Goal: Information Seeking & Learning: Learn about a topic

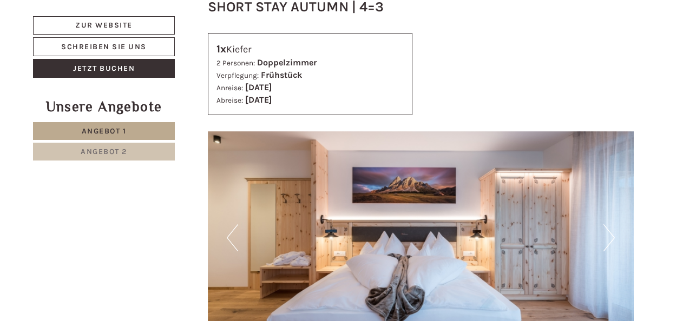
scroll to position [1894, 0]
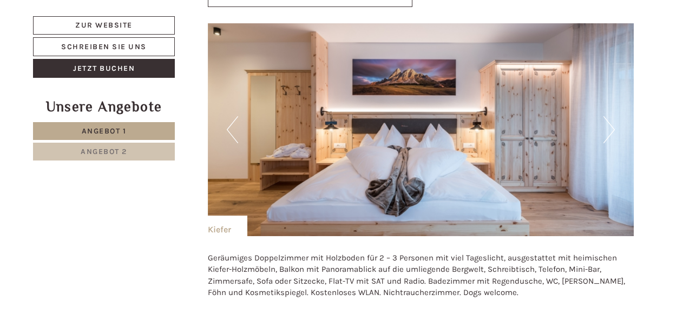
click at [604, 116] on button "Next" at bounding box center [608, 129] width 11 height 27
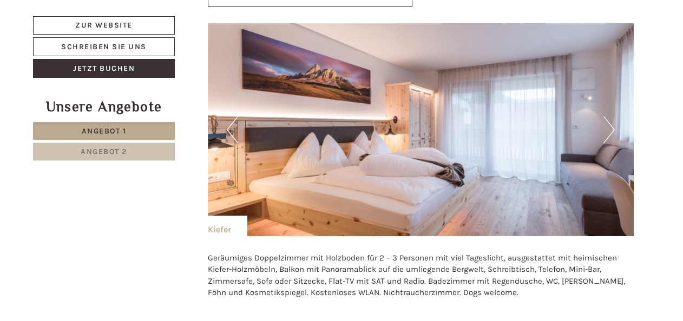
click at [606, 116] on button "Next" at bounding box center [608, 129] width 11 height 27
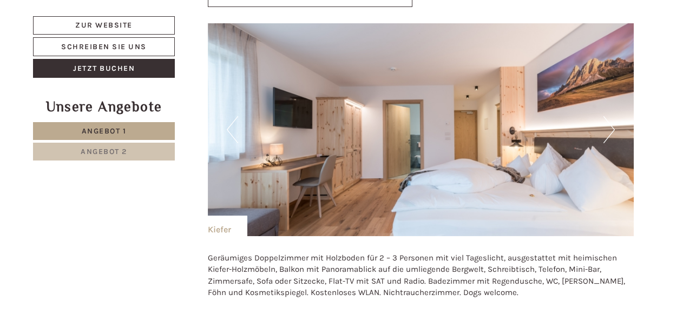
click at [606, 116] on button "Next" at bounding box center [608, 129] width 11 height 27
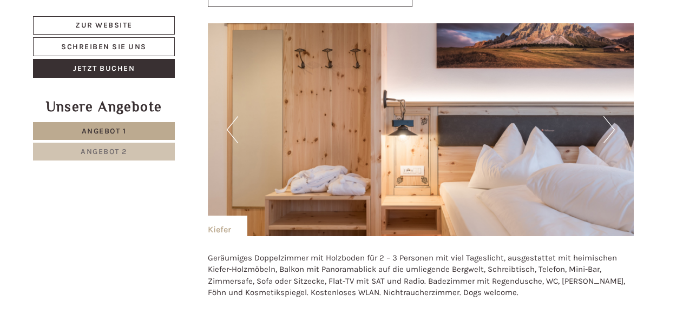
click at [606, 116] on button "Next" at bounding box center [608, 129] width 11 height 27
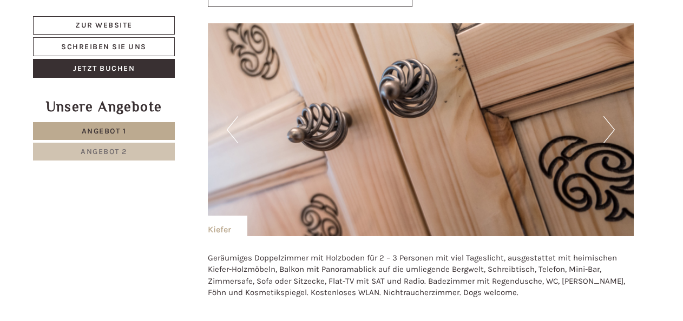
click at [606, 116] on button "Next" at bounding box center [608, 129] width 11 height 27
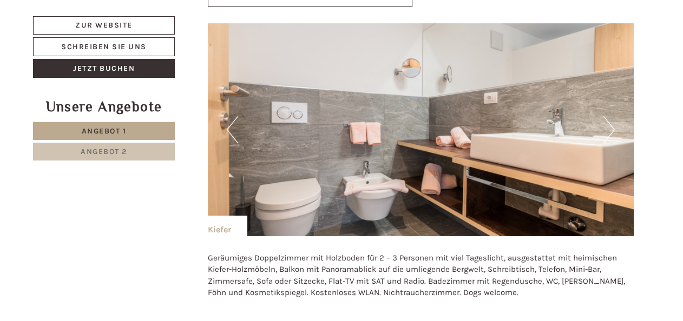
click at [606, 116] on button "Next" at bounding box center [608, 129] width 11 height 27
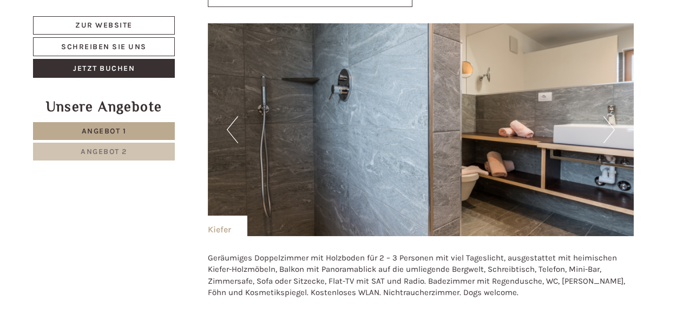
click at [606, 116] on button "Next" at bounding box center [608, 129] width 11 height 27
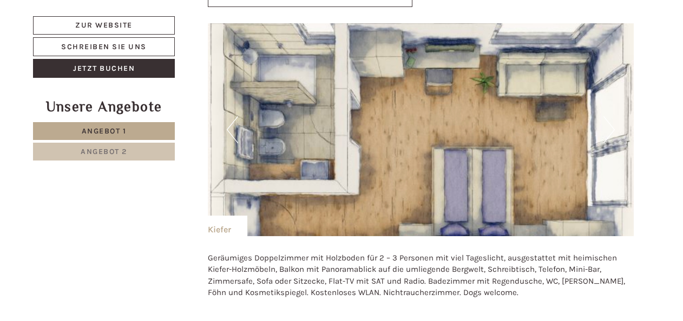
click at [606, 116] on button "Next" at bounding box center [608, 129] width 11 height 27
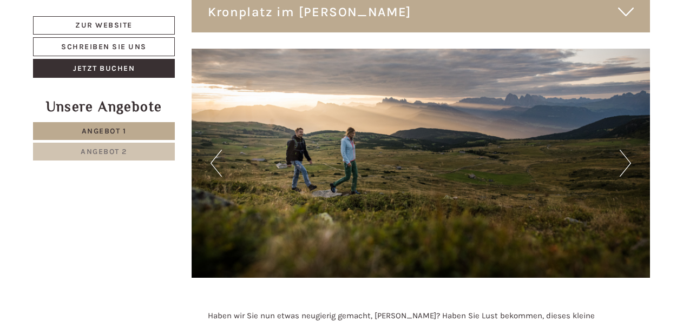
scroll to position [5140, 0]
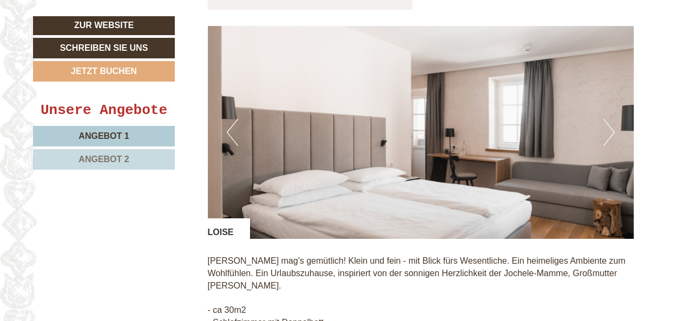
scroll to position [812, 0]
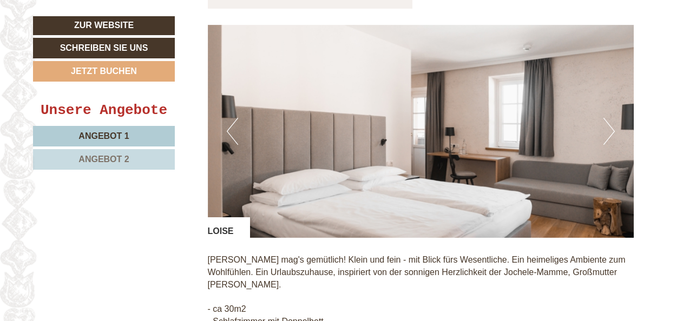
click at [608, 133] on button "Next" at bounding box center [608, 131] width 11 height 27
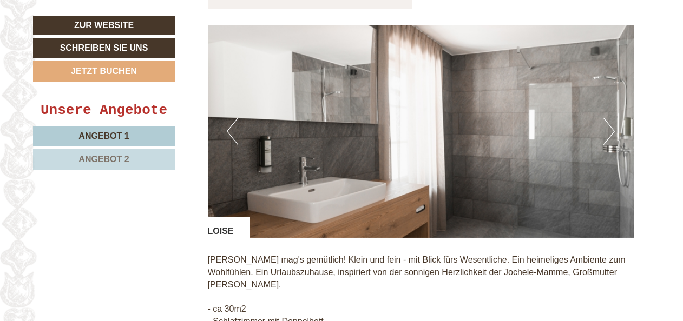
click at [608, 133] on button "Next" at bounding box center [608, 131] width 11 height 27
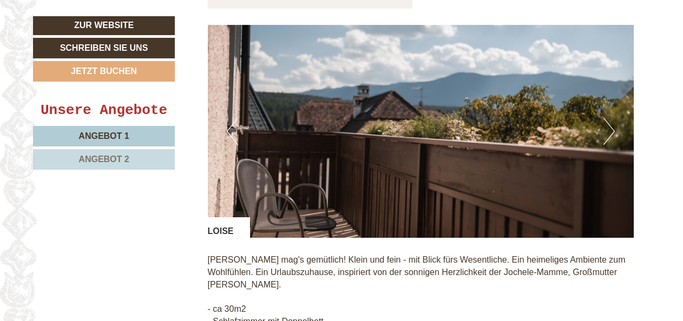
click at [608, 133] on button "Next" at bounding box center [608, 131] width 11 height 27
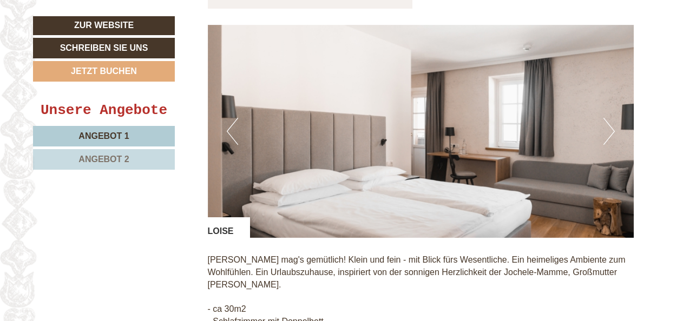
click at [608, 133] on button "Next" at bounding box center [608, 131] width 11 height 27
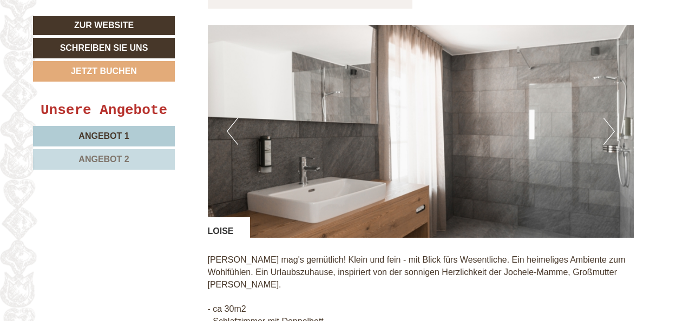
click at [608, 133] on button "Next" at bounding box center [608, 131] width 11 height 27
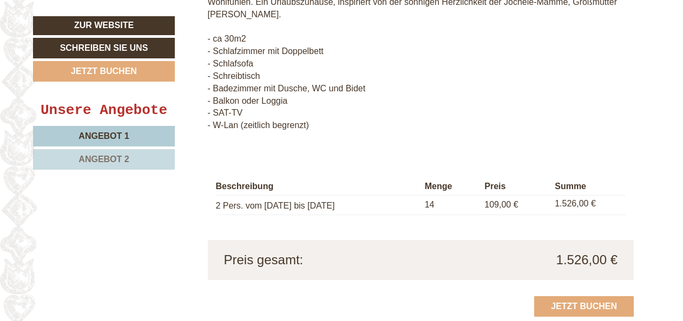
scroll to position [1136, 0]
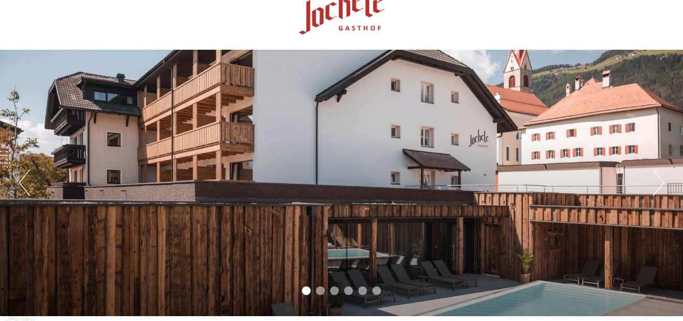
scroll to position [54, 0]
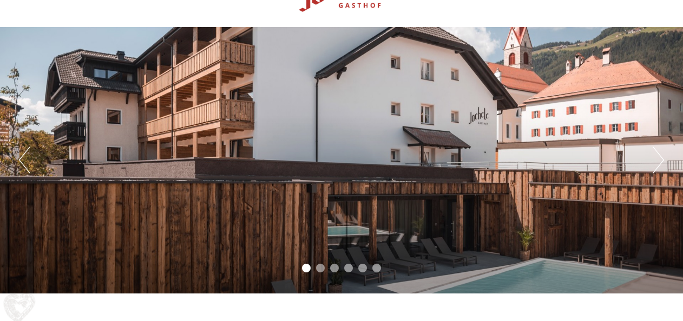
click at [661, 157] on button "Next" at bounding box center [658, 160] width 11 height 27
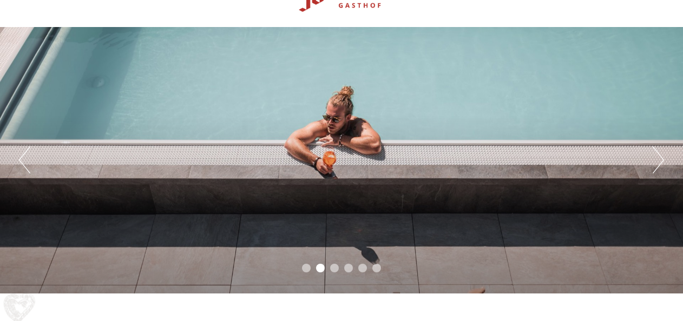
click at [661, 157] on button "Next" at bounding box center [658, 160] width 11 height 27
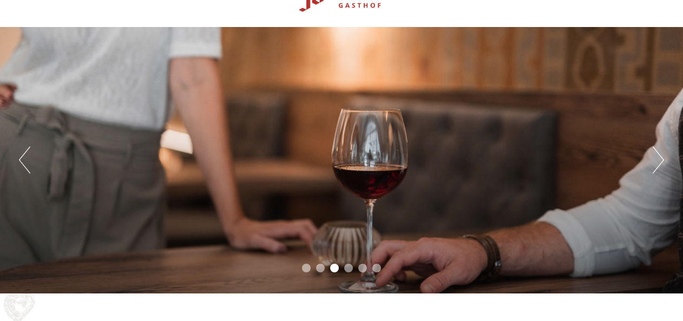
click at [661, 157] on button "Next" at bounding box center [658, 160] width 11 height 27
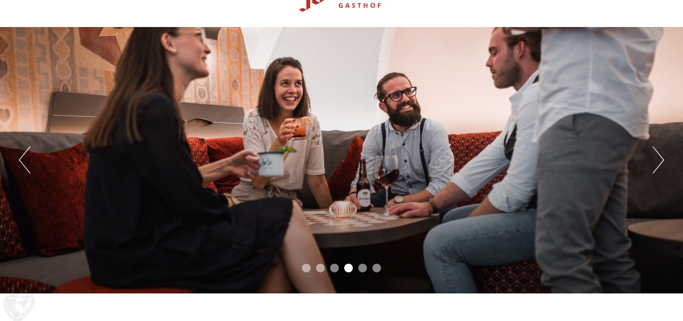
click at [661, 157] on button "Next" at bounding box center [658, 160] width 11 height 27
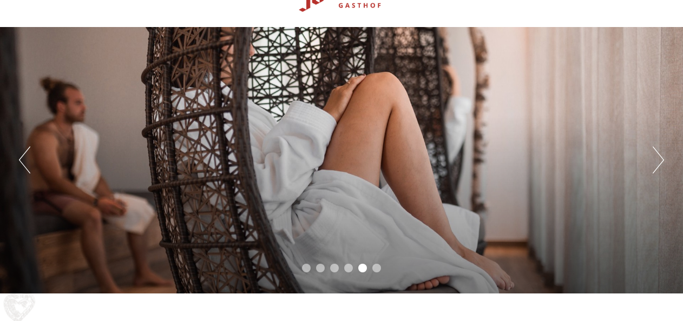
click at [661, 157] on button "Next" at bounding box center [658, 160] width 11 height 27
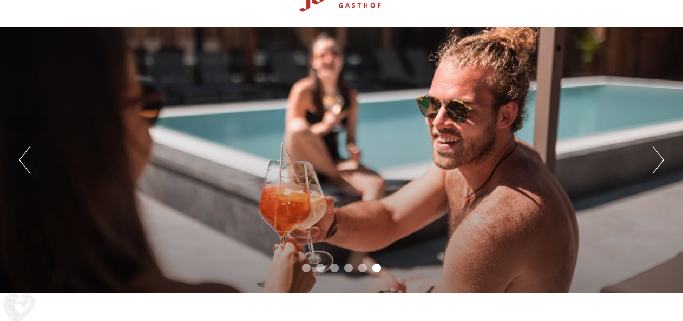
click at [661, 157] on button "Next" at bounding box center [658, 160] width 11 height 27
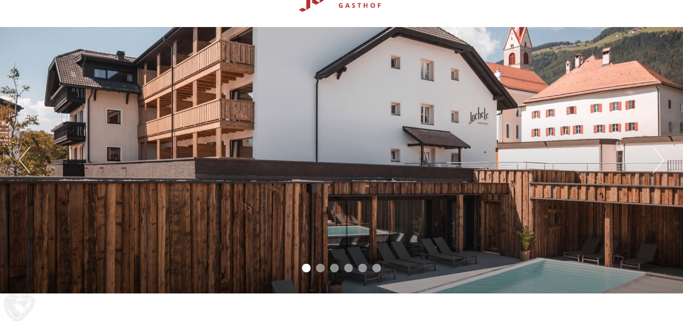
click at [661, 157] on button "Next" at bounding box center [658, 160] width 11 height 27
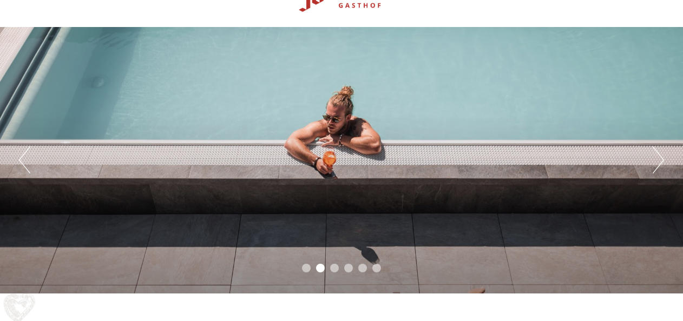
click at [661, 157] on button "Next" at bounding box center [658, 160] width 11 height 27
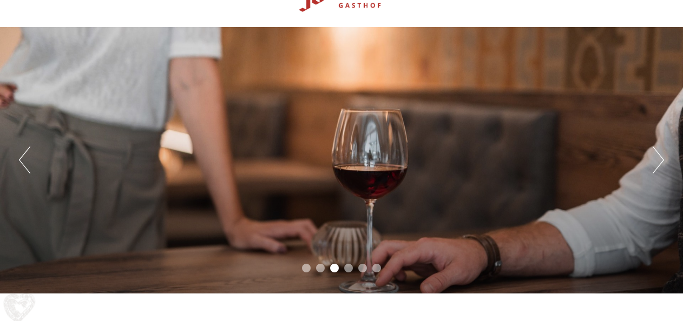
click at [661, 157] on button "Next" at bounding box center [658, 160] width 11 height 27
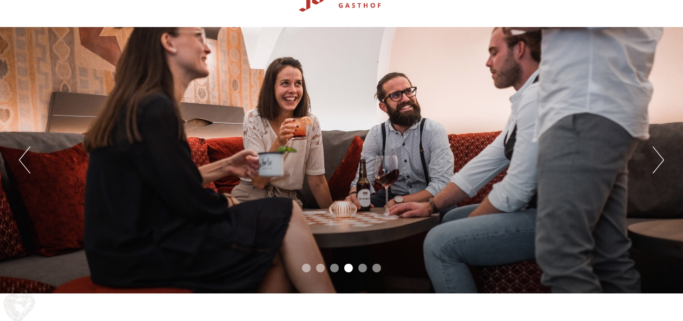
click at [661, 157] on button "Next" at bounding box center [658, 160] width 11 height 27
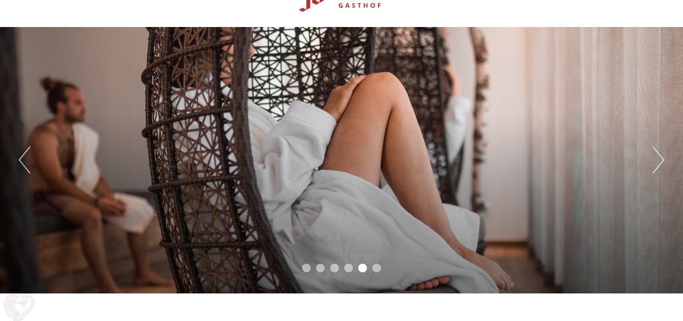
click at [661, 157] on button "Next" at bounding box center [658, 160] width 11 height 27
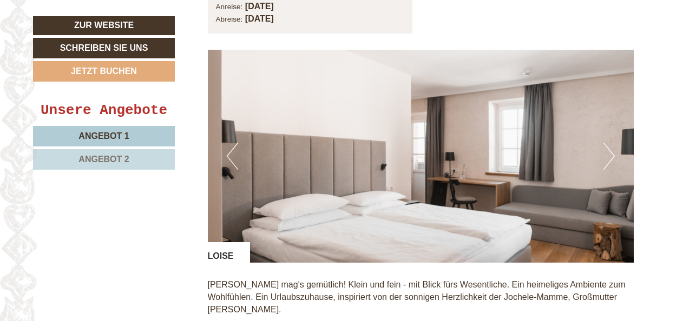
scroll to position [812, 0]
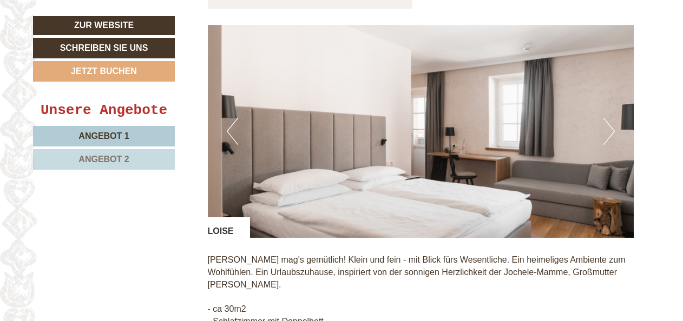
click at [611, 129] on button "Next" at bounding box center [608, 131] width 11 height 27
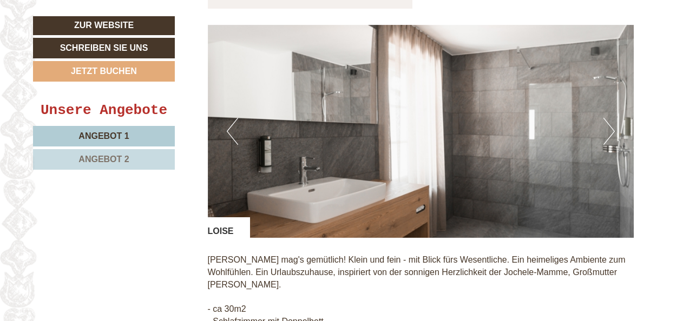
click at [611, 129] on button "Next" at bounding box center [608, 131] width 11 height 27
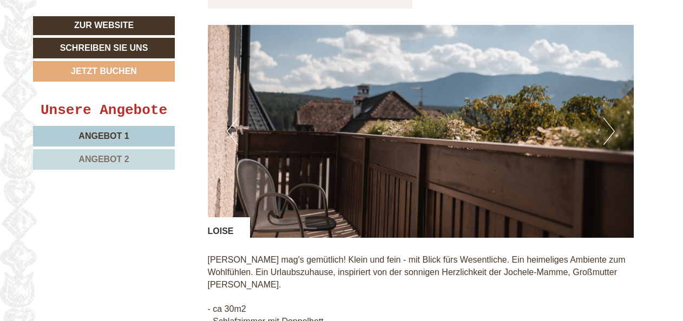
click at [611, 129] on button "Next" at bounding box center [608, 131] width 11 height 27
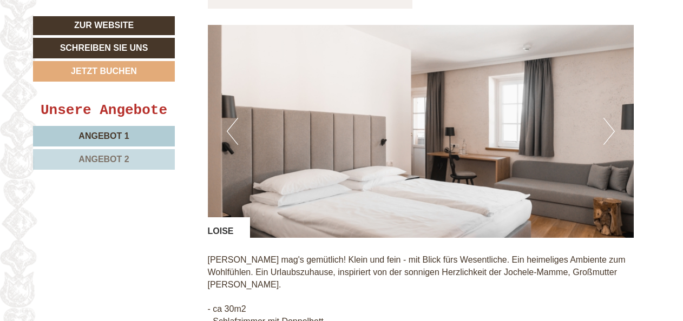
click at [611, 129] on button "Next" at bounding box center [608, 131] width 11 height 27
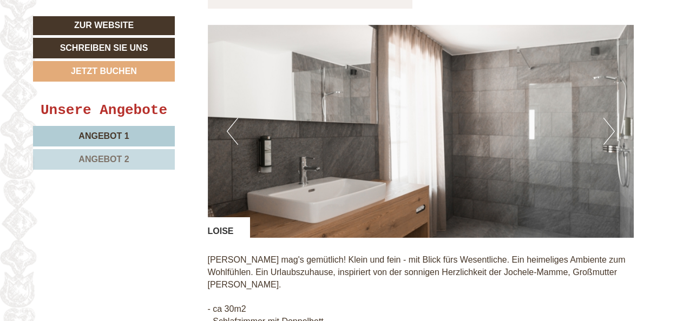
click at [611, 129] on button "Next" at bounding box center [608, 131] width 11 height 27
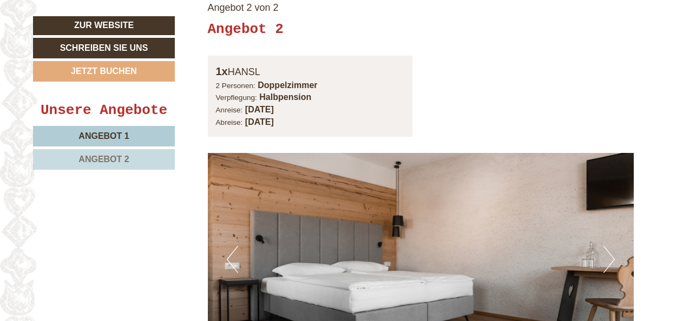
scroll to position [1515, 0]
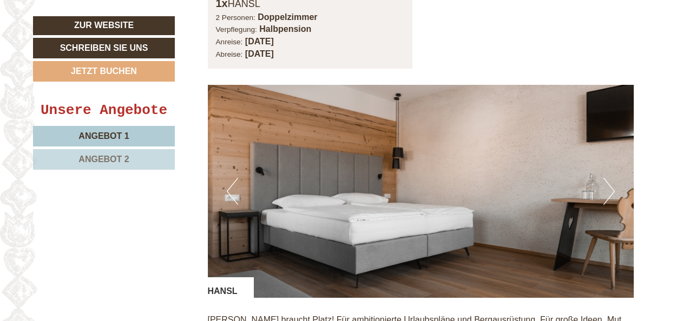
click at [609, 178] on button "Next" at bounding box center [608, 191] width 11 height 27
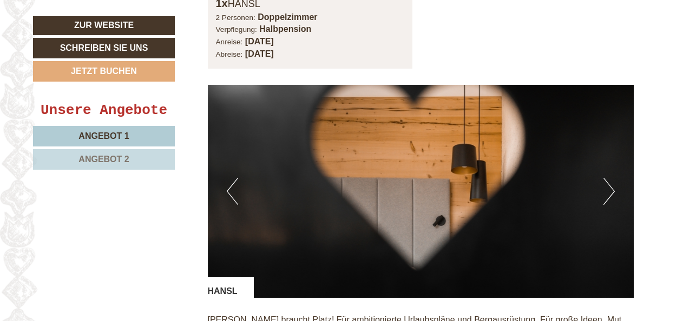
click at [609, 178] on button "Next" at bounding box center [608, 191] width 11 height 27
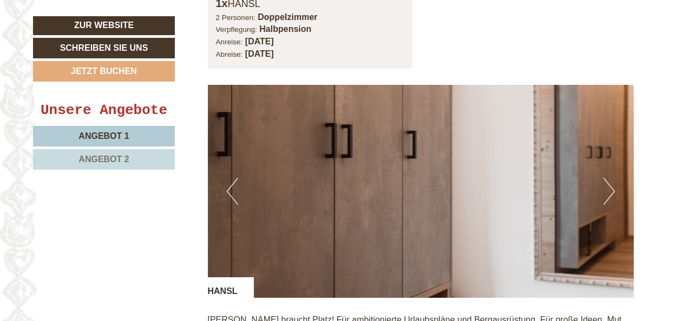
click at [609, 178] on button "Next" at bounding box center [608, 191] width 11 height 27
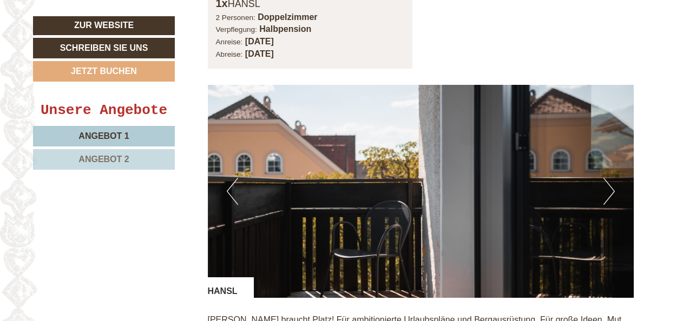
click at [609, 178] on button "Next" at bounding box center [608, 191] width 11 height 27
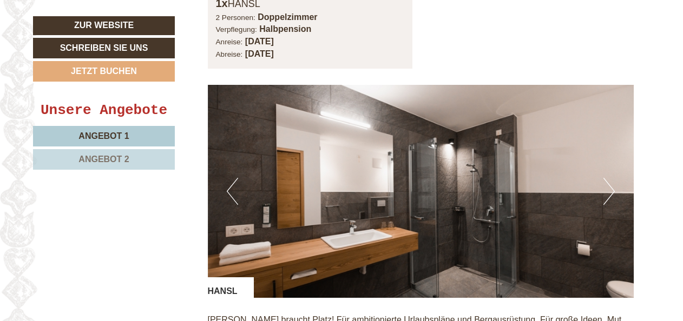
click at [609, 178] on button "Next" at bounding box center [608, 191] width 11 height 27
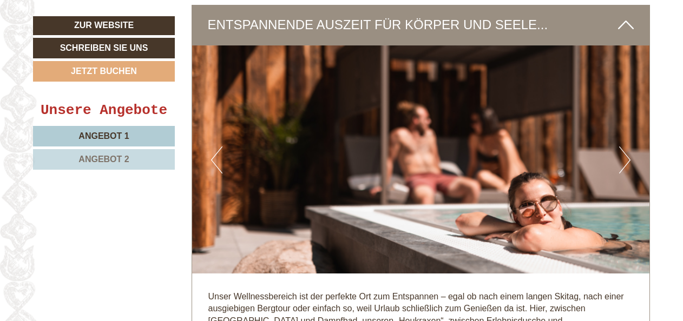
scroll to position [2381, 0]
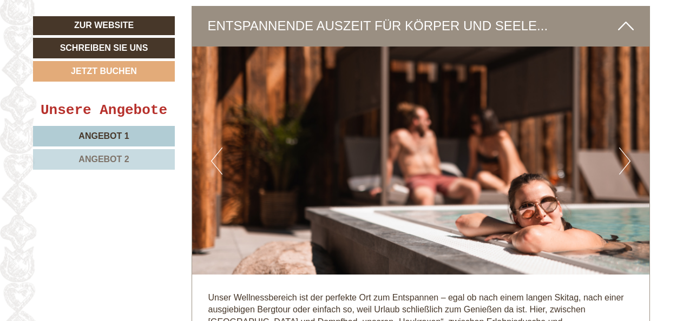
click at [623, 149] on button "Next" at bounding box center [624, 161] width 11 height 27
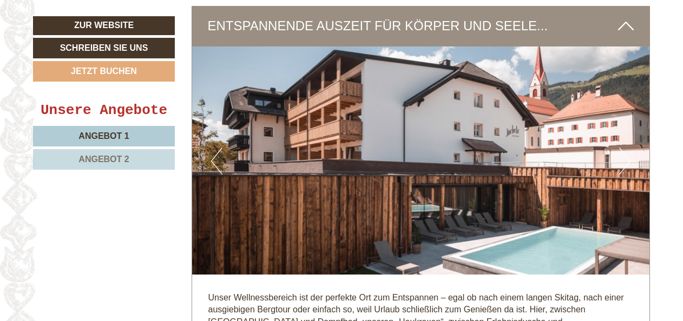
click at [623, 149] on button "Next" at bounding box center [624, 161] width 11 height 27
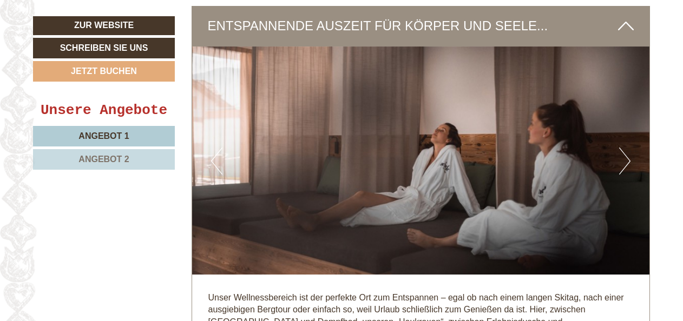
click at [623, 149] on button "Next" at bounding box center [624, 161] width 11 height 27
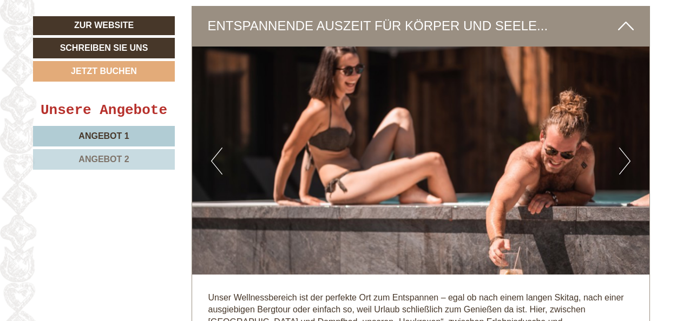
click at [623, 149] on button "Next" at bounding box center [624, 161] width 11 height 27
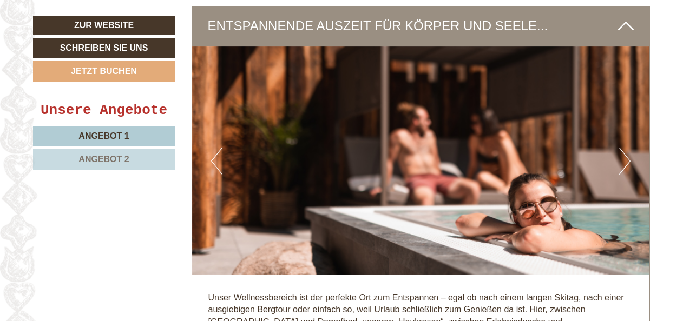
click at [623, 149] on button "Next" at bounding box center [624, 161] width 11 height 27
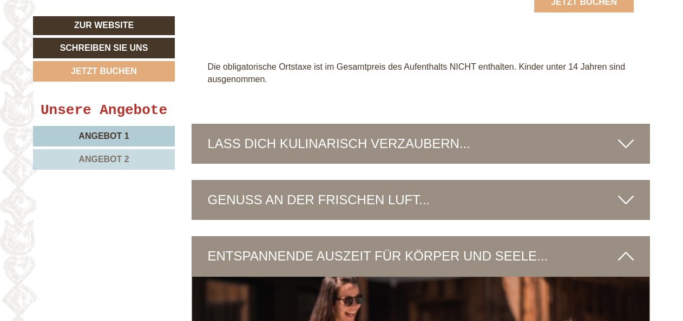
scroll to position [2218, 0]
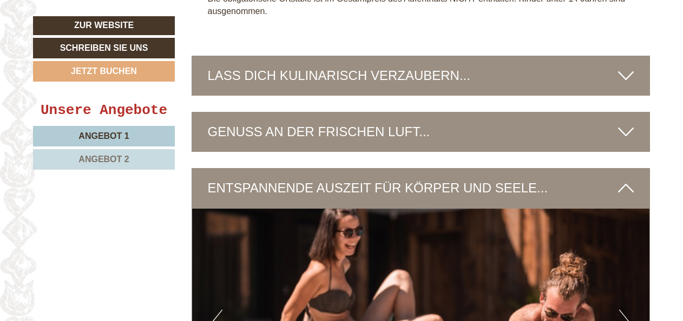
click at [396, 115] on div "GENUSS AN DER FRISCHEN LUFT..." at bounding box center [421, 132] width 459 height 40
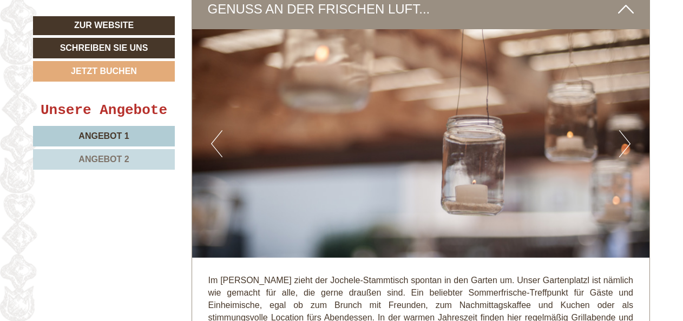
scroll to position [2381, 0]
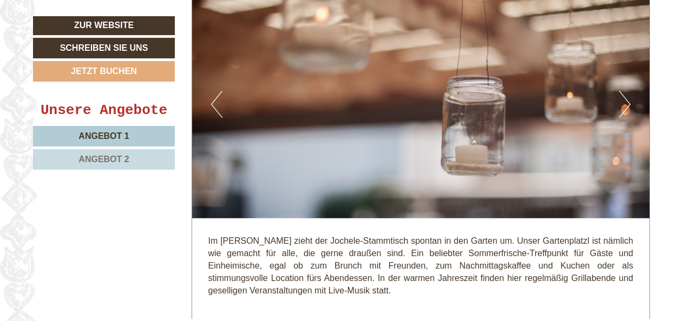
click at [635, 93] on img at bounding box center [420, 104] width 457 height 229
click at [618, 93] on img at bounding box center [420, 104] width 457 height 229
click at [621, 91] on button "Next" at bounding box center [624, 104] width 11 height 27
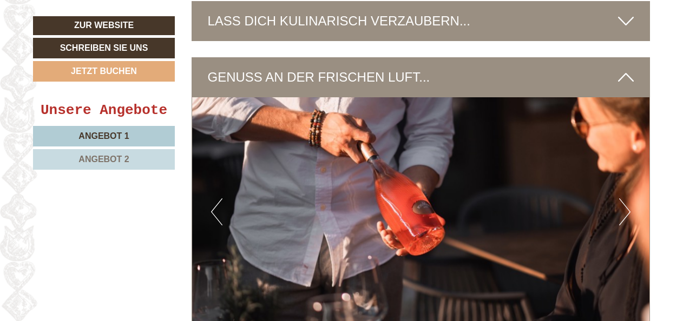
scroll to position [2273, 0]
click at [620, 199] on button "Next" at bounding box center [624, 212] width 11 height 27
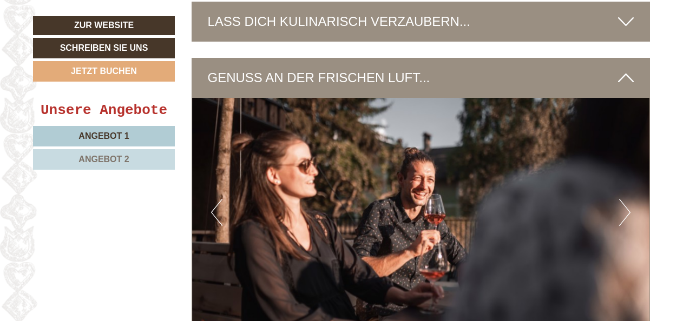
click at [623, 199] on button "Next" at bounding box center [624, 212] width 11 height 27
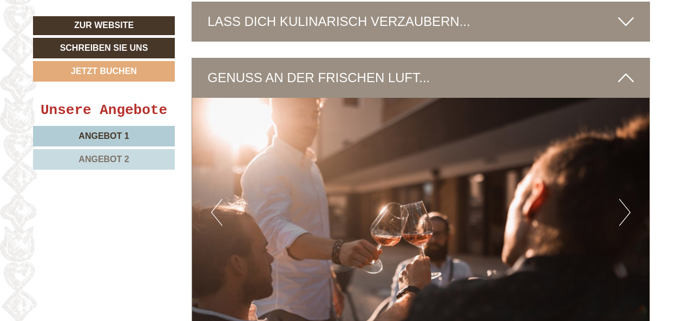
click at [623, 199] on button "Next" at bounding box center [624, 212] width 11 height 27
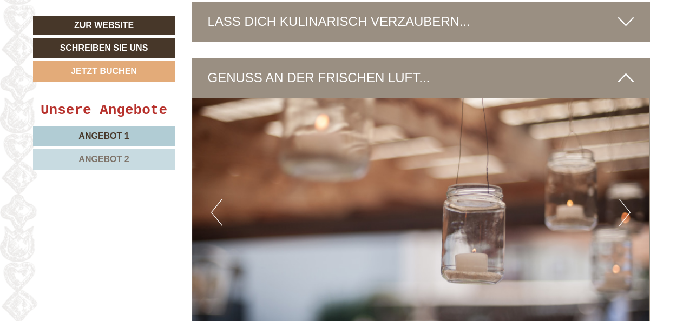
click at [623, 199] on button "Next" at bounding box center [624, 212] width 11 height 27
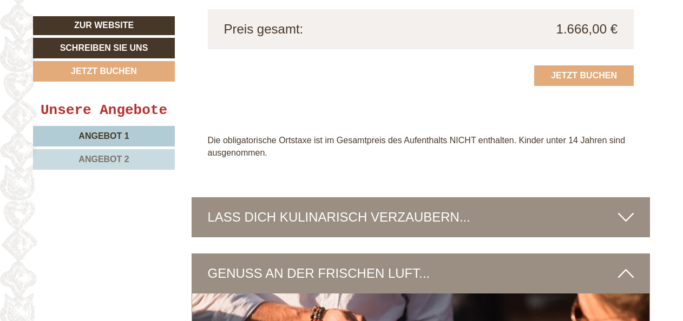
scroll to position [2056, 0]
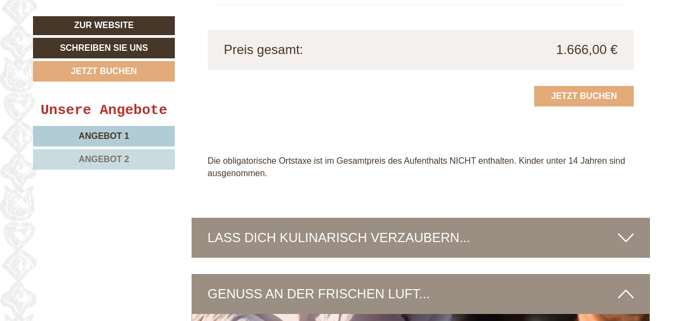
click at [558, 221] on div "LASS DICH KULINARISCH VERZAUBERN..." at bounding box center [421, 238] width 459 height 40
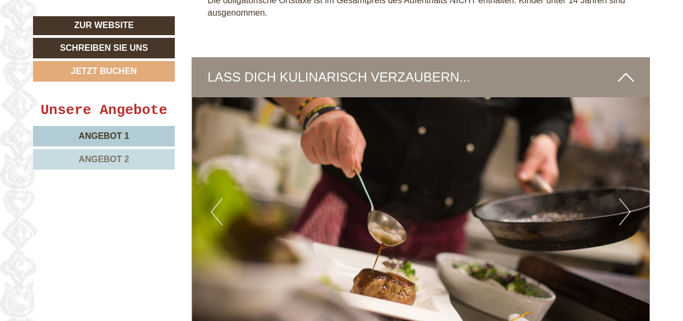
scroll to position [2218, 0]
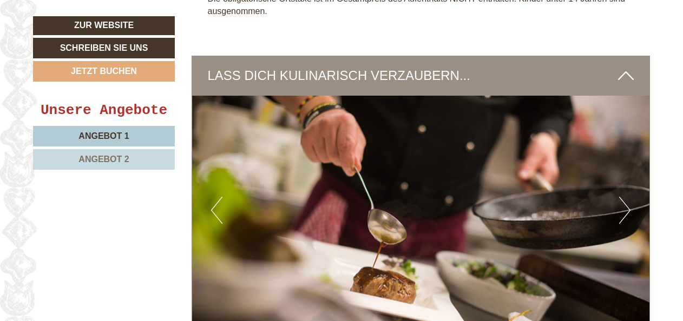
click at [627, 205] on button "Next" at bounding box center [624, 210] width 11 height 27
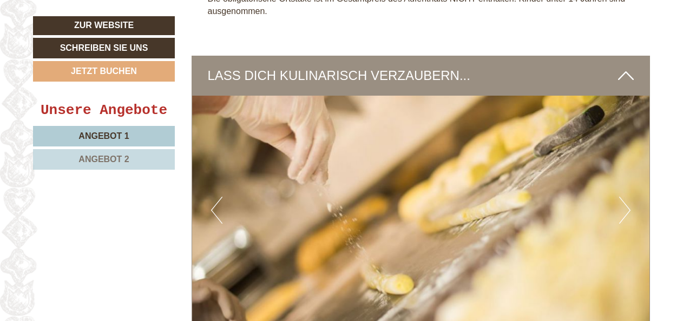
click at [627, 205] on button "Next" at bounding box center [624, 210] width 11 height 27
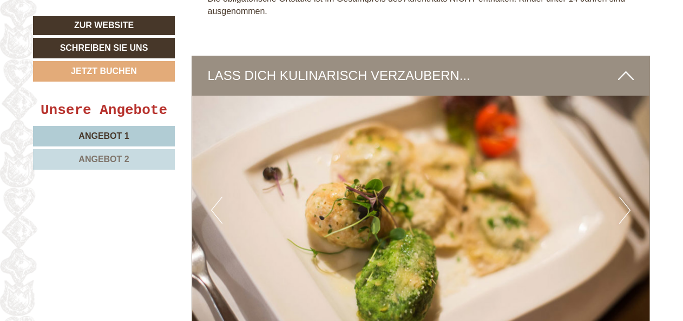
click at [627, 205] on button "Next" at bounding box center [624, 210] width 11 height 27
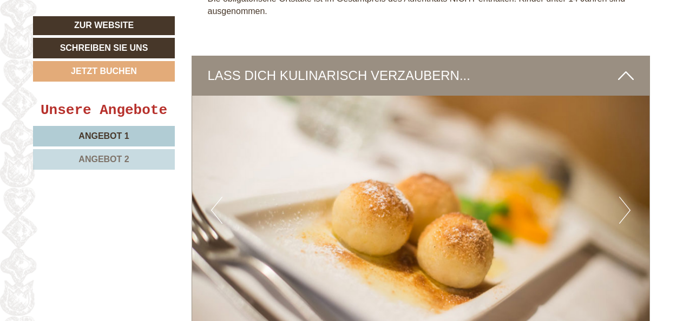
click at [627, 205] on button "Next" at bounding box center [624, 210] width 11 height 27
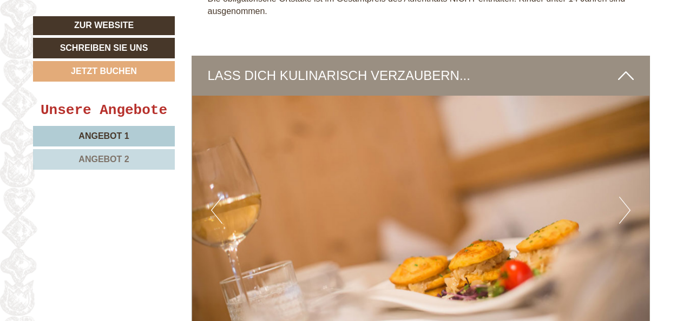
click at [627, 205] on button "Next" at bounding box center [624, 210] width 11 height 27
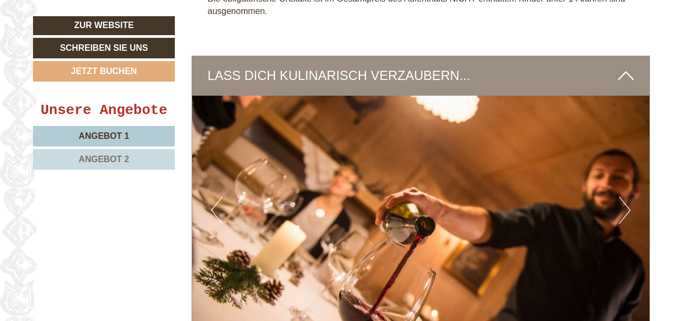
click at [627, 205] on button "Next" at bounding box center [624, 210] width 11 height 27
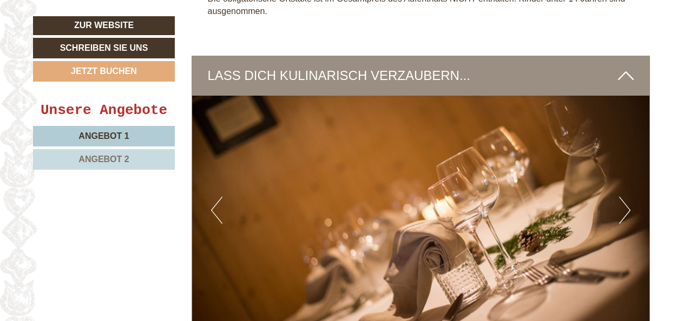
click at [627, 205] on button "Next" at bounding box center [624, 210] width 11 height 27
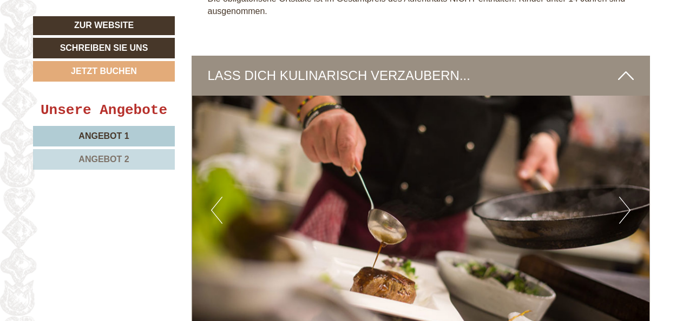
click at [627, 205] on button "Next" at bounding box center [624, 210] width 11 height 27
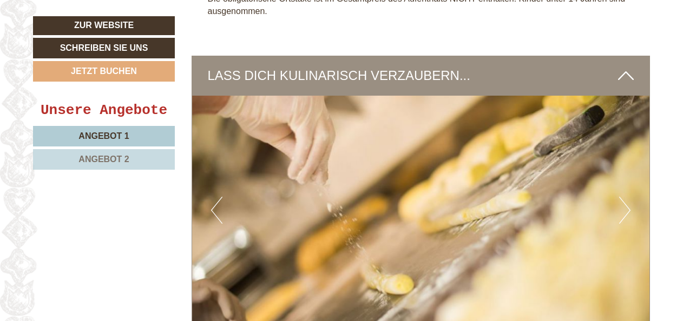
click at [627, 205] on button "Next" at bounding box center [624, 210] width 11 height 27
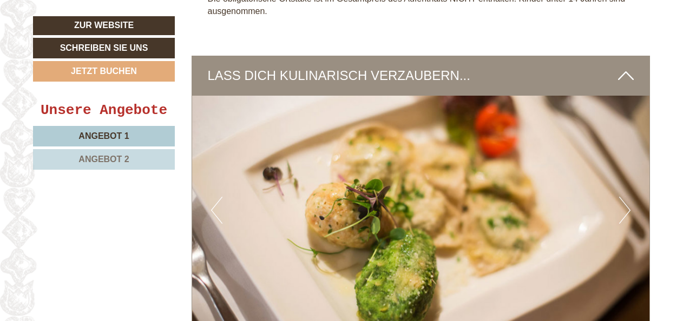
click at [627, 205] on button "Next" at bounding box center [624, 210] width 11 height 27
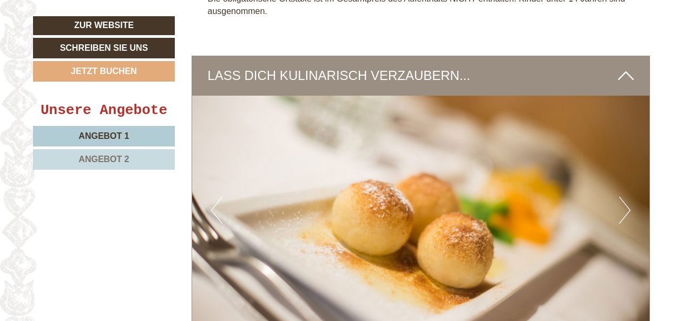
click at [627, 205] on button "Next" at bounding box center [624, 210] width 11 height 27
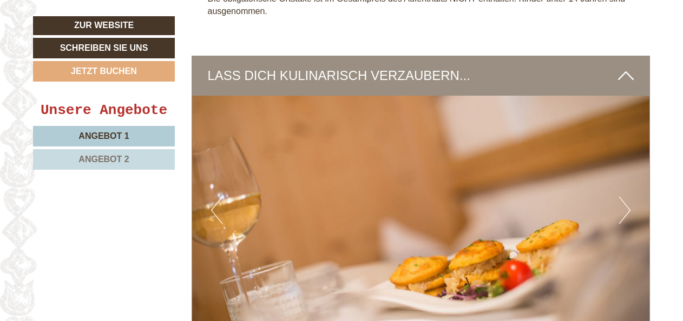
click at [627, 205] on button "Next" at bounding box center [624, 210] width 11 height 27
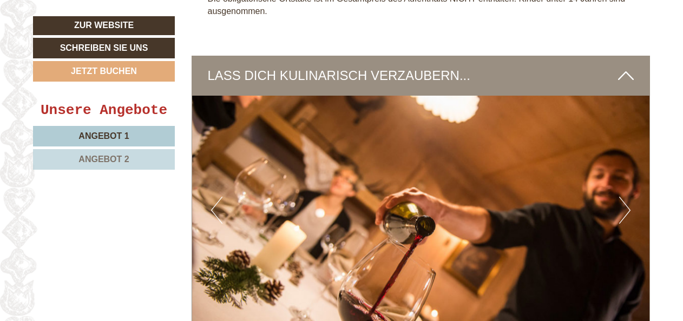
click at [627, 205] on button "Next" at bounding box center [624, 210] width 11 height 27
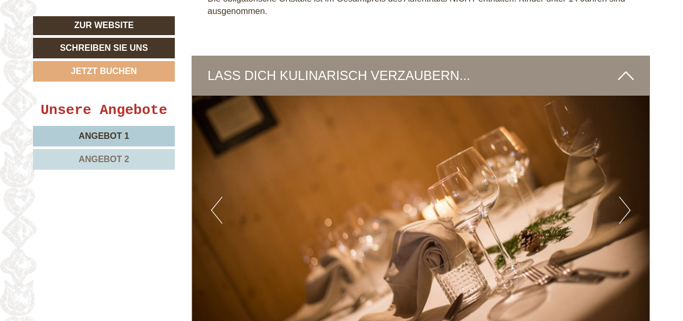
click at [627, 205] on button "Next" at bounding box center [624, 210] width 11 height 27
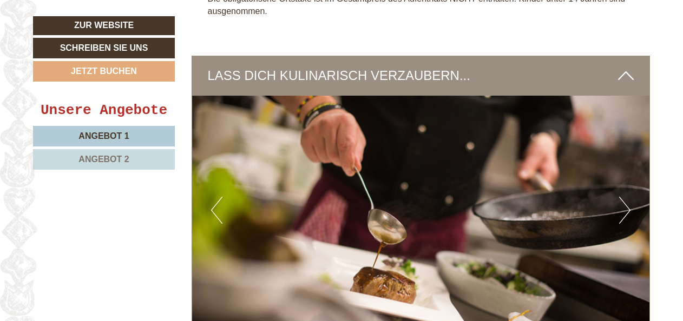
click at [627, 205] on button "Next" at bounding box center [624, 210] width 11 height 27
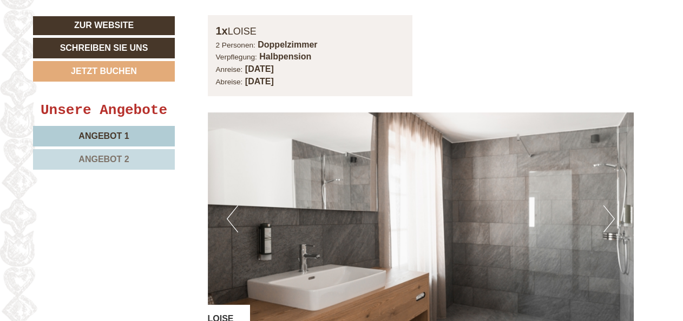
scroll to position [649, 0]
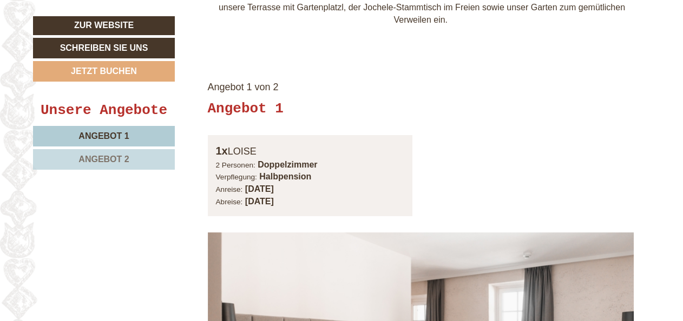
scroll to position [595, 0]
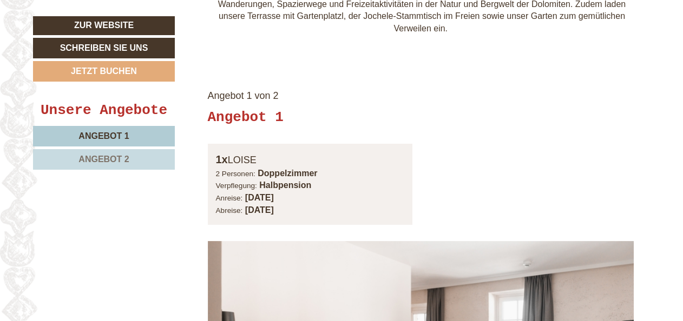
click at [142, 162] on link "Angebot 2" at bounding box center [104, 159] width 142 height 21
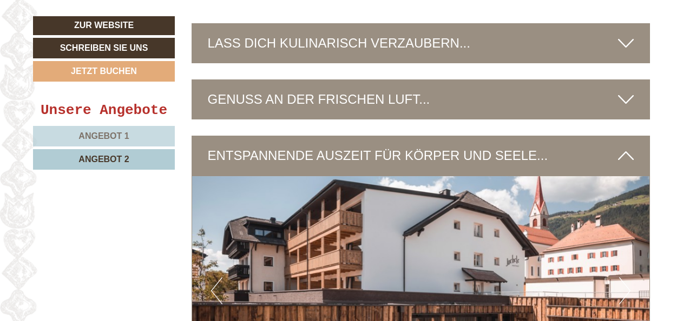
scroll to position [1750, 0]
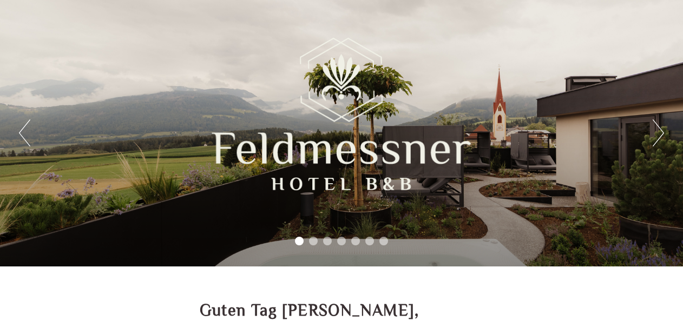
click at [652, 133] on div "Previous Next 1 2 3 4 5 6 7" at bounding box center [341, 133] width 683 height 267
click at [658, 133] on button "Next" at bounding box center [658, 133] width 11 height 27
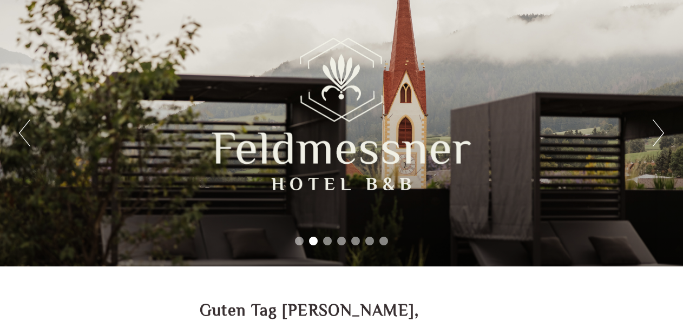
click at [658, 133] on button "Next" at bounding box center [658, 133] width 11 height 27
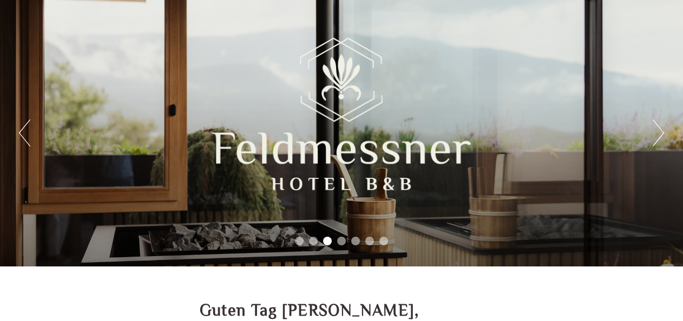
click at [658, 133] on button "Next" at bounding box center [658, 133] width 11 height 27
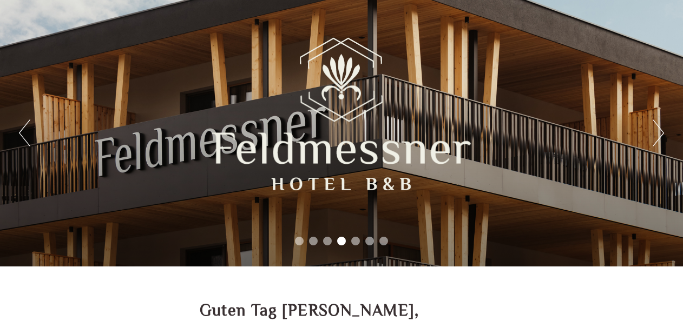
click at [658, 133] on button "Next" at bounding box center [658, 133] width 11 height 27
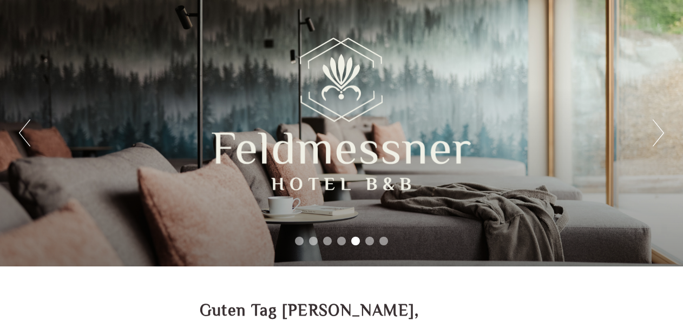
click at [658, 133] on button "Next" at bounding box center [658, 133] width 11 height 27
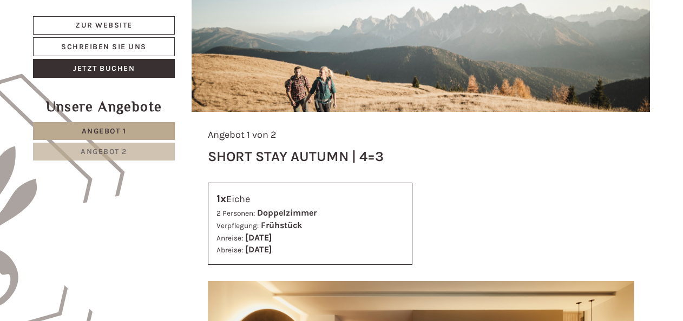
scroll to position [595, 0]
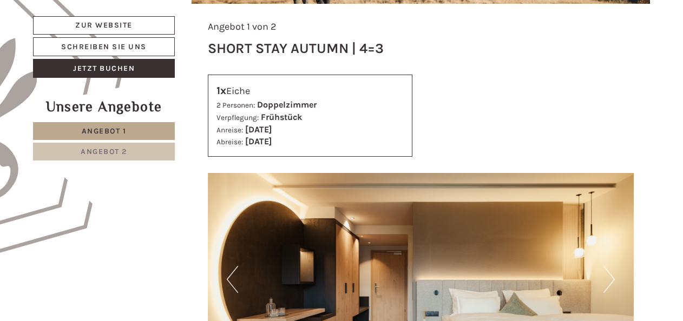
click at [154, 153] on link "Angebot 2" at bounding box center [104, 152] width 142 height 18
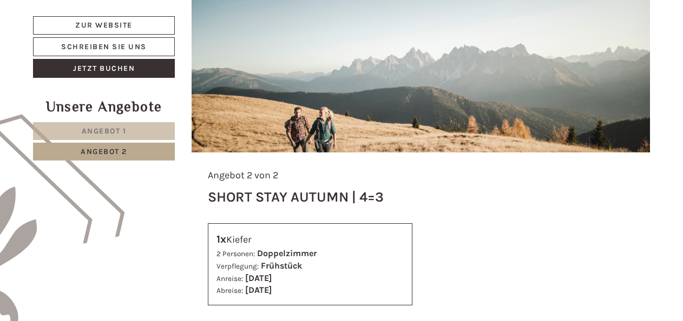
click at [133, 129] on link "Angebot 1" at bounding box center [104, 131] width 142 height 18
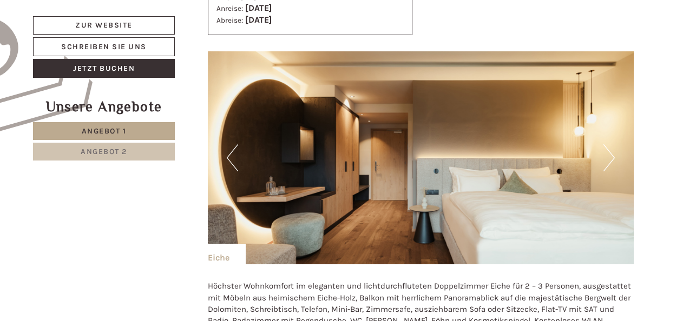
scroll to position [771, 0]
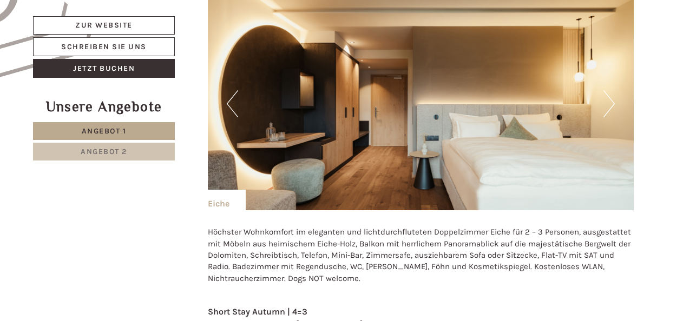
click at [604, 105] on button "Next" at bounding box center [608, 103] width 11 height 27
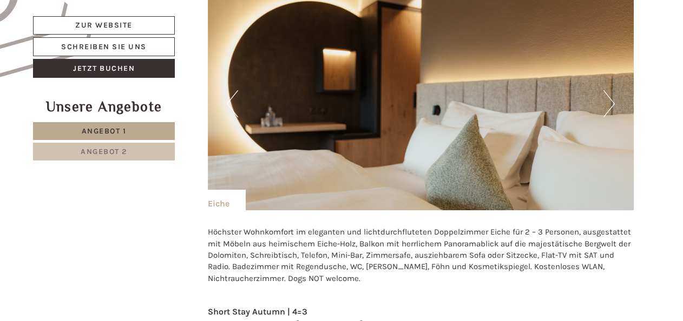
click at [604, 105] on button "Next" at bounding box center [608, 103] width 11 height 27
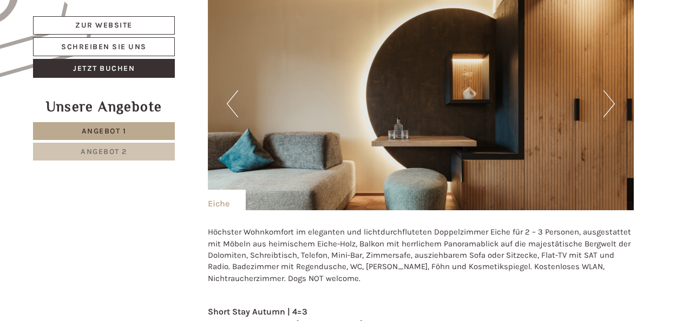
click at [604, 105] on button "Next" at bounding box center [608, 103] width 11 height 27
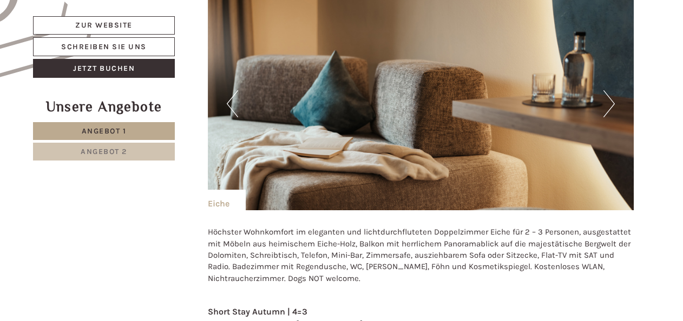
click at [610, 108] on button "Next" at bounding box center [608, 103] width 11 height 27
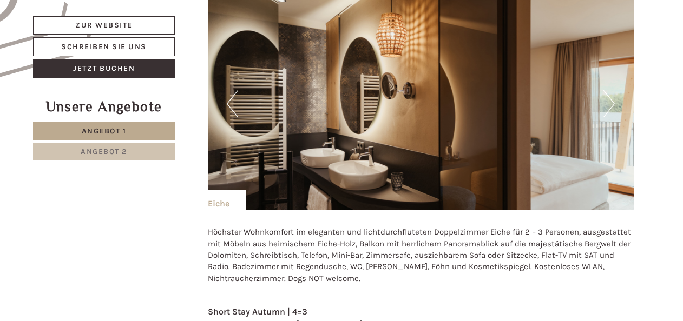
click at [610, 108] on button "Next" at bounding box center [608, 103] width 11 height 27
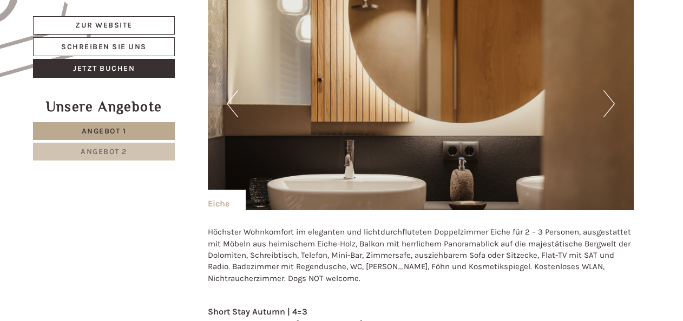
click at [610, 108] on button "Next" at bounding box center [608, 103] width 11 height 27
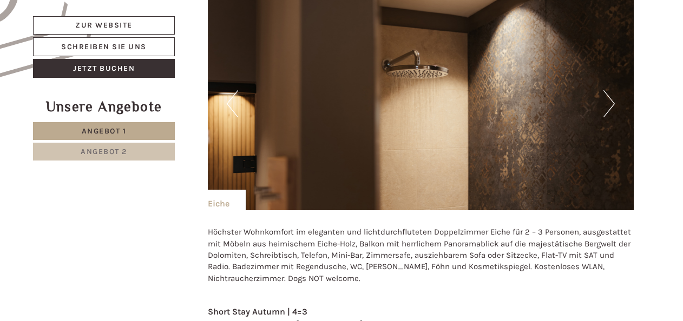
click at [610, 108] on button "Next" at bounding box center [608, 103] width 11 height 27
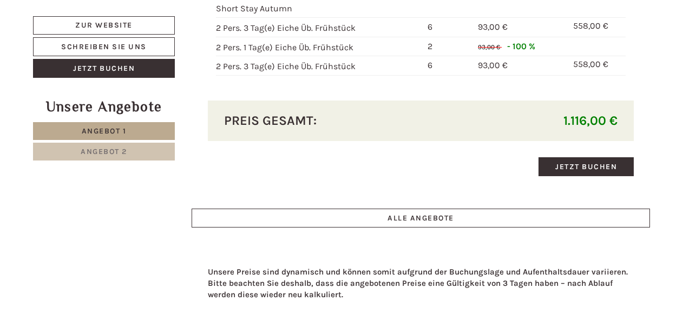
scroll to position [1474, 0]
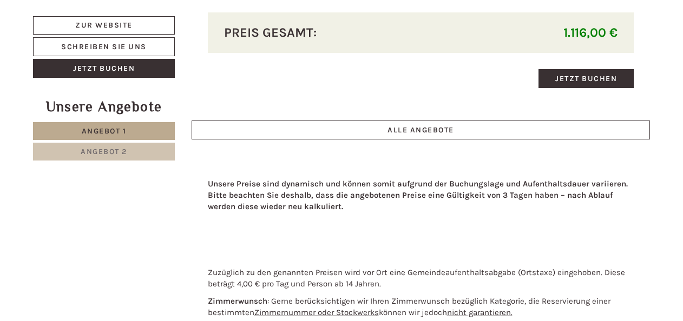
drag, startPoint x: 123, startPoint y: 146, endPoint x: 156, endPoint y: 155, distance: 34.3
click at [123, 146] on link "Angebot 2" at bounding box center [104, 152] width 142 height 18
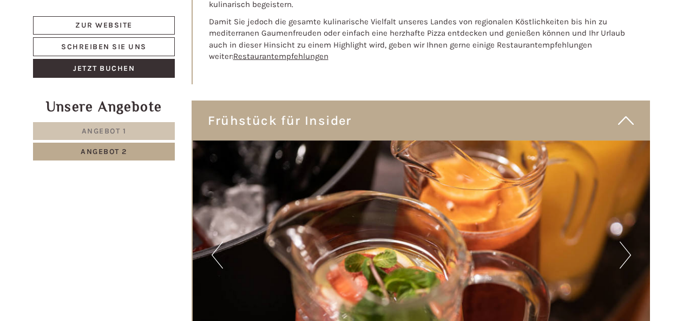
scroll to position [2381, 0]
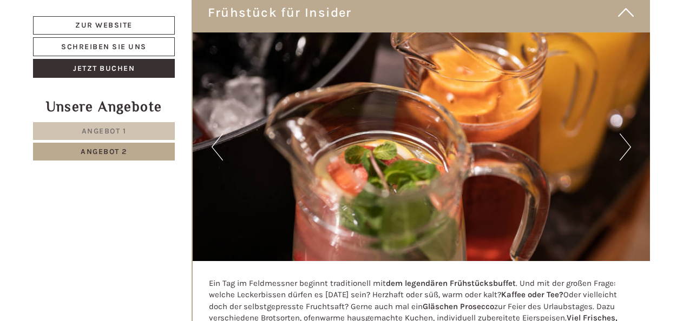
click at [622, 134] on button "Next" at bounding box center [625, 147] width 11 height 27
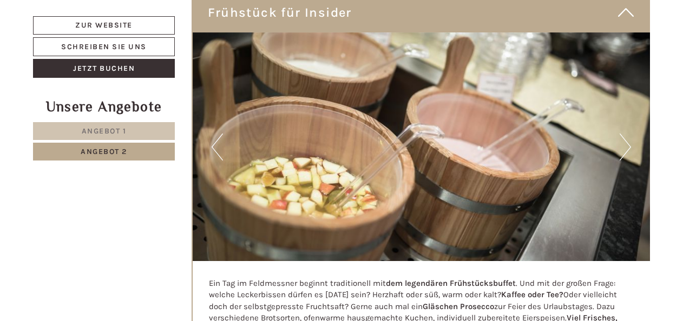
click at [622, 134] on button "Next" at bounding box center [625, 147] width 11 height 27
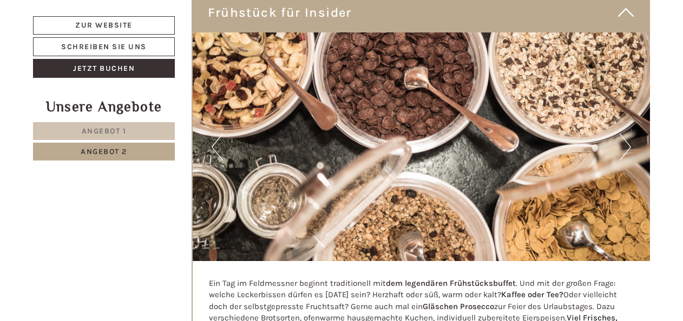
click at [622, 134] on button "Next" at bounding box center [625, 147] width 11 height 27
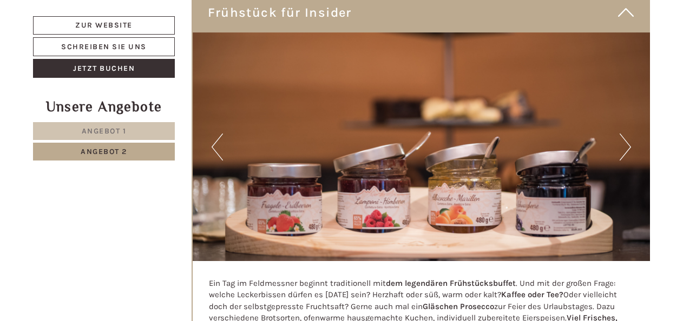
click at [622, 134] on button "Next" at bounding box center [625, 147] width 11 height 27
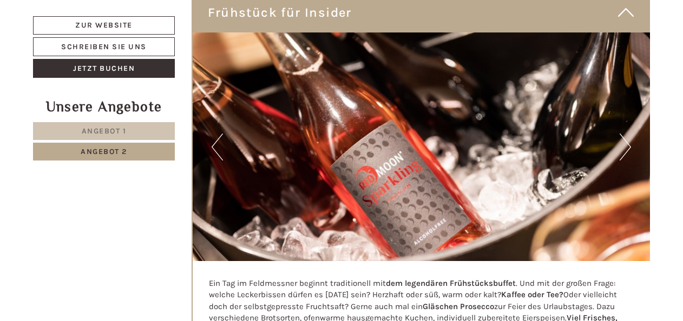
click at [622, 134] on button "Next" at bounding box center [625, 147] width 11 height 27
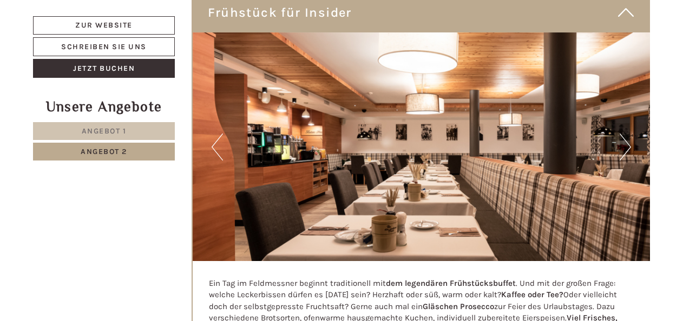
click at [622, 134] on button "Next" at bounding box center [625, 147] width 11 height 27
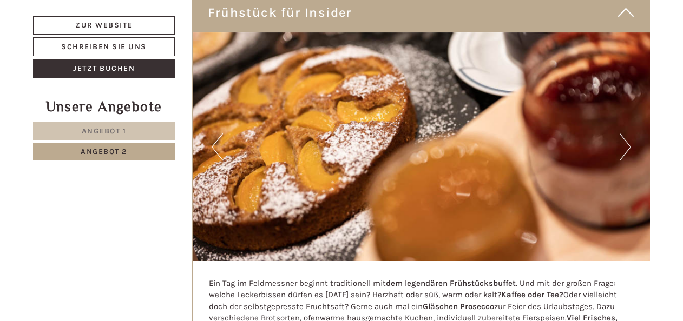
click at [622, 134] on button "Next" at bounding box center [625, 147] width 11 height 27
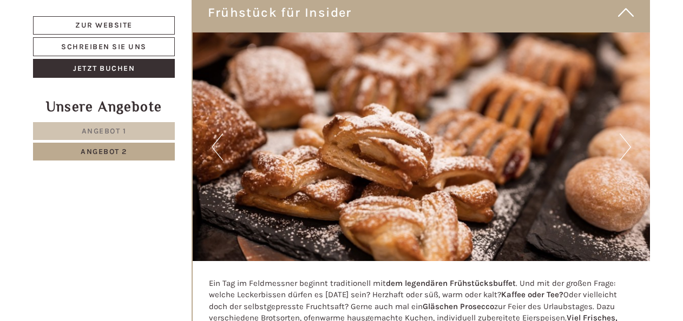
click at [622, 134] on button "Next" at bounding box center [625, 147] width 11 height 27
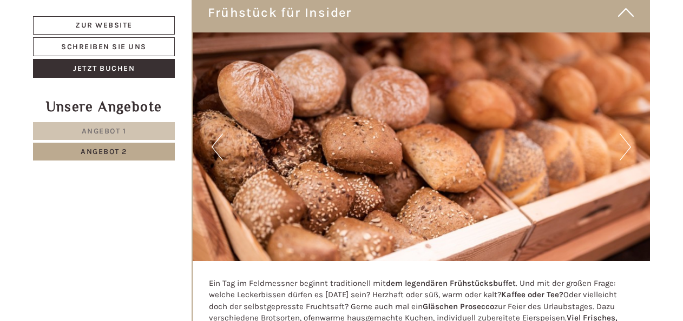
click at [622, 134] on button "Next" at bounding box center [625, 147] width 11 height 27
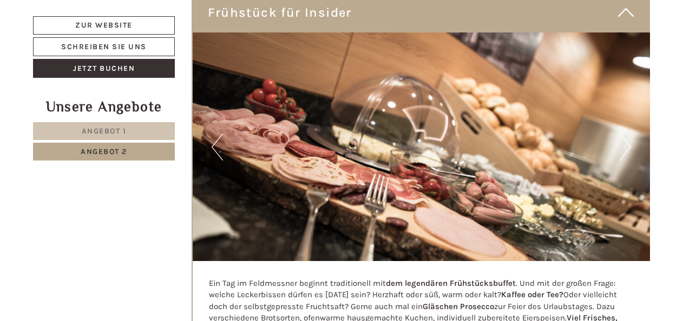
click at [622, 134] on button "Next" at bounding box center [625, 147] width 11 height 27
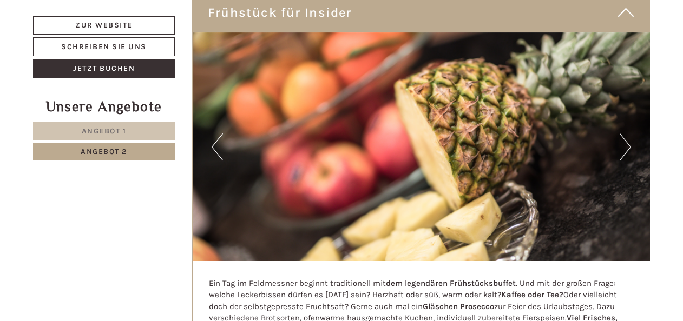
click at [622, 134] on button "Next" at bounding box center [625, 147] width 11 height 27
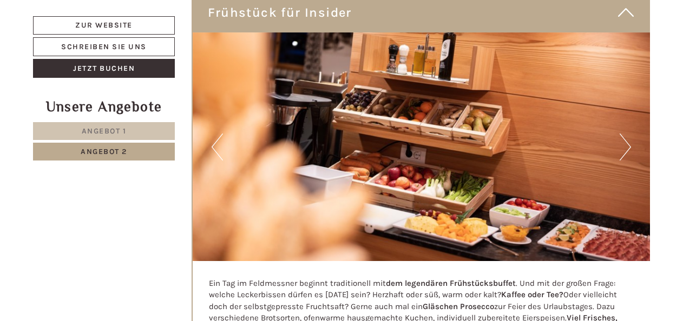
click at [622, 134] on button "Next" at bounding box center [625, 147] width 11 height 27
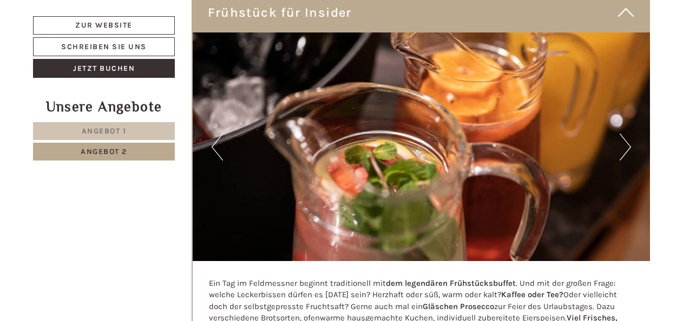
click at [622, 134] on button "Next" at bounding box center [625, 147] width 11 height 27
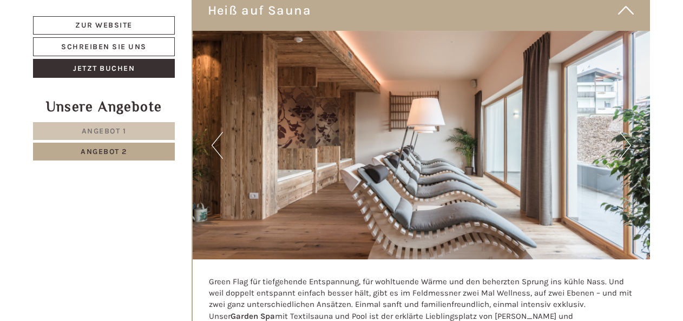
scroll to position [2705, 0]
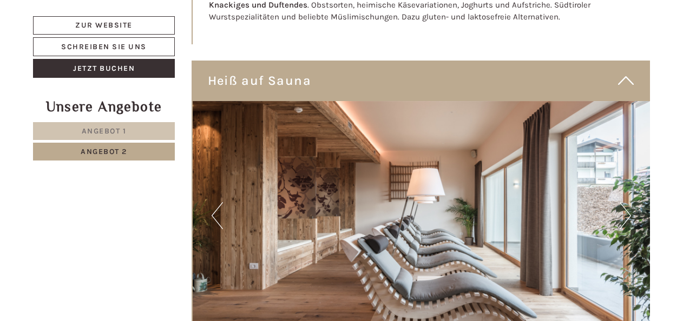
click at [620, 202] on button "Next" at bounding box center [625, 215] width 11 height 27
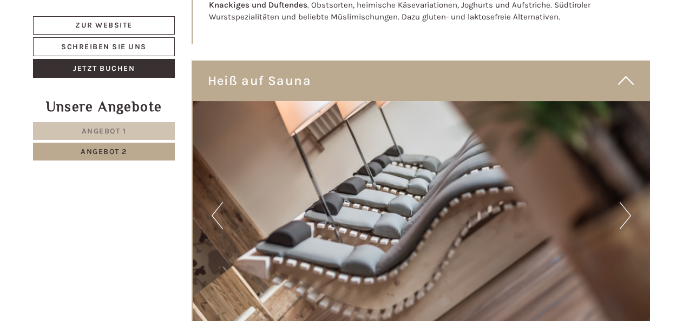
click at [620, 202] on button "Next" at bounding box center [625, 215] width 11 height 27
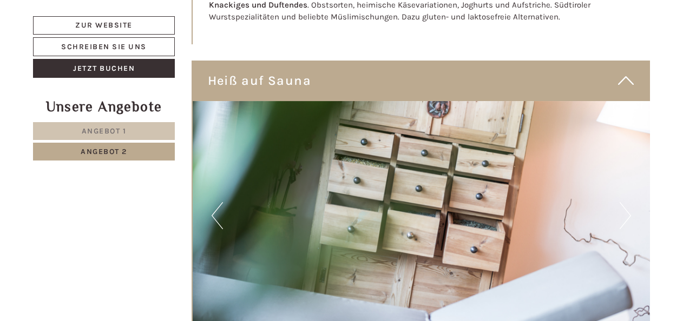
click at [620, 202] on button "Next" at bounding box center [625, 215] width 11 height 27
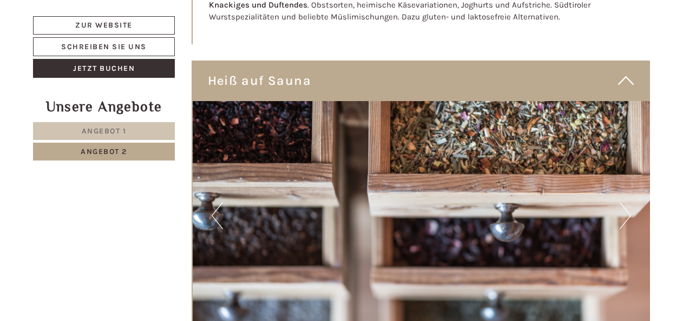
click at [620, 202] on button "Next" at bounding box center [625, 215] width 11 height 27
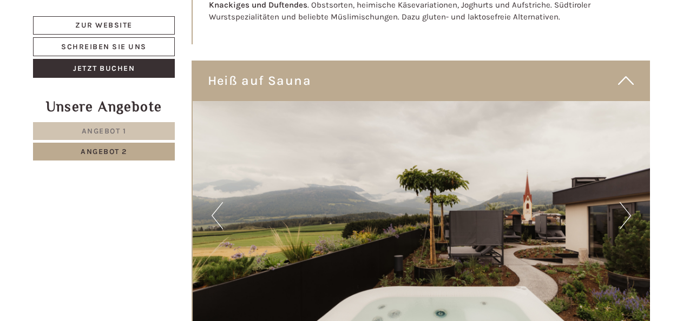
click at [620, 202] on button "Next" at bounding box center [625, 215] width 11 height 27
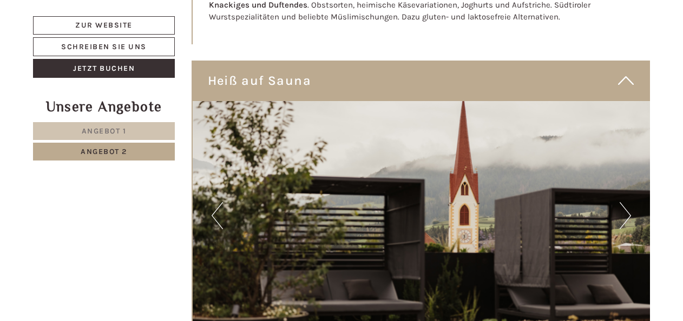
click at [620, 202] on button "Next" at bounding box center [625, 215] width 11 height 27
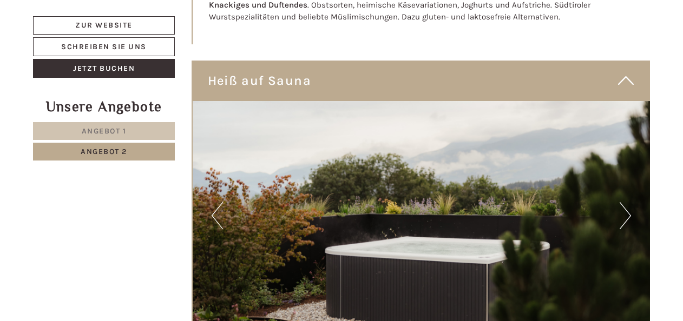
click at [620, 202] on button "Next" at bounding box center [625, 215] width 11 height 27
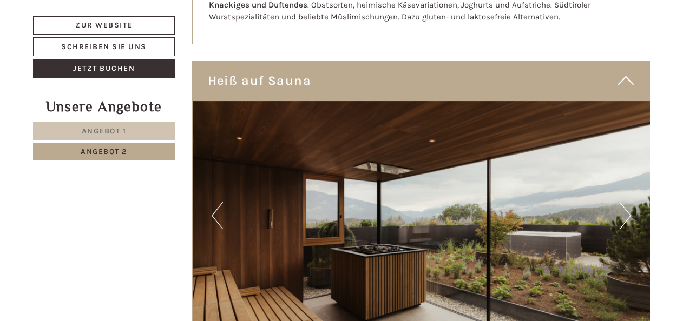
click at [620, 202] on button "Next" at bounding box center [625, 215] width 11 height 27
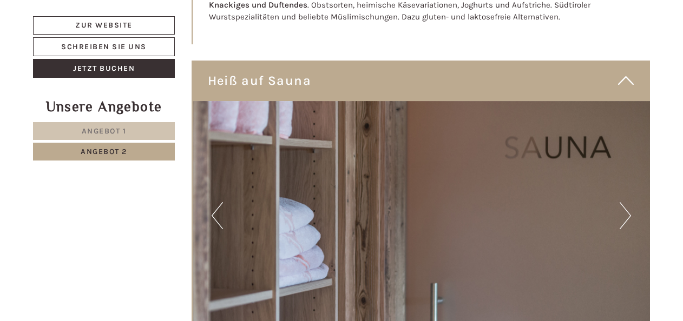
click at [620, 202] on button "Next" at bounding box center [625, 215] width 11 height 27
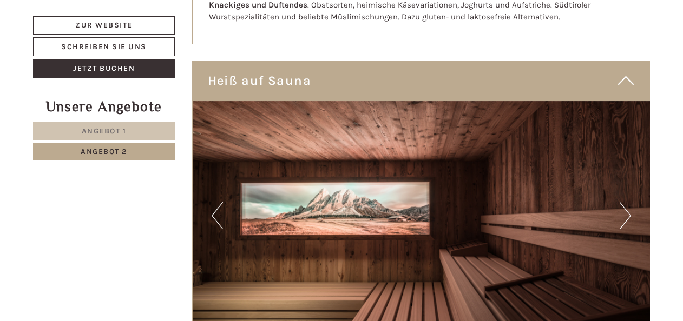
click at [620, 202] on button "Next" at bounding box center [625, 215] width 11 height 27
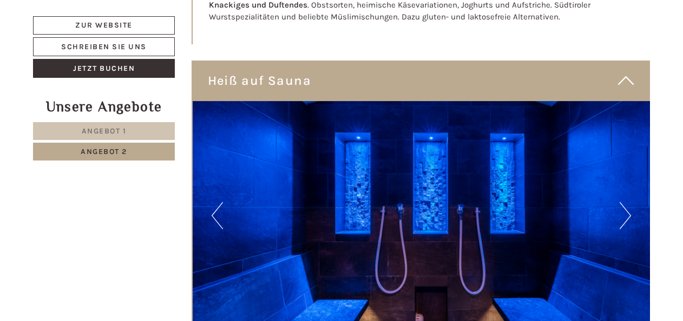
click at [620, 202] on button "Next" at bounding box center [625, 215] width 11 height 27
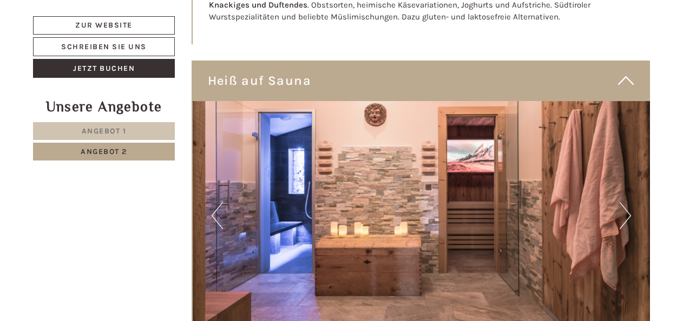
click at [620, 202] on button "Next" at bounding box center [625, 215] width 11 height 27
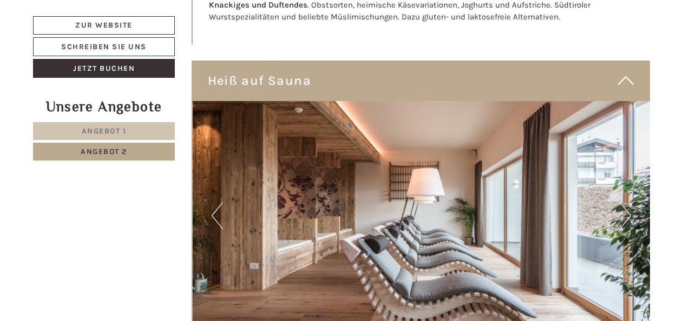
click at [620, 202] on button "Next" at bounding box center [625, 215] width 11 height 27
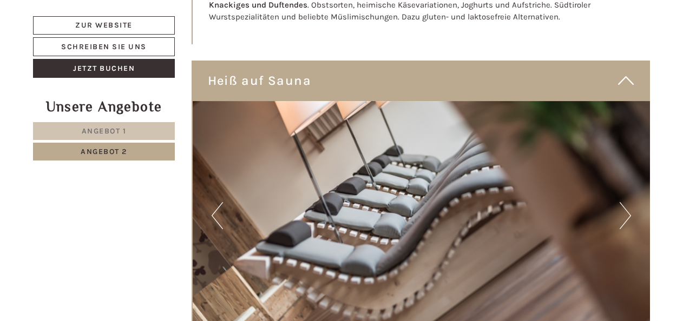
click at [620, 202] on button "Next" at bounding box center [625, 215] width 11 height 27
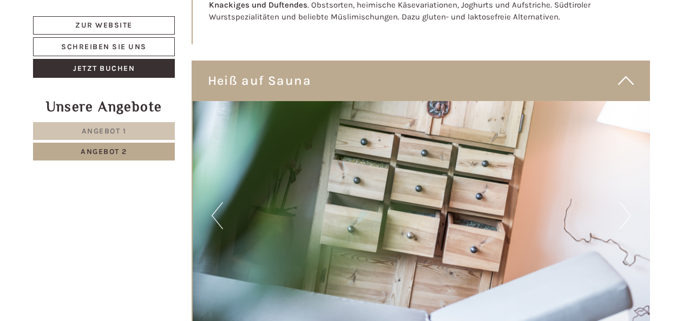
click at [620, 202] on button "Next" at bounding box center [625, 215] width 11 height 27
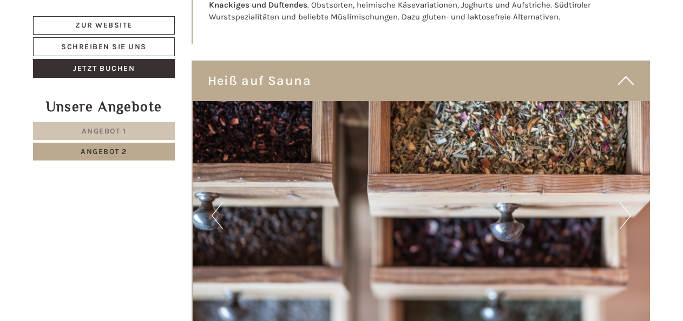
click at [624, 202] on button "Next" at bounding box center [625, 215] width 11 height 27
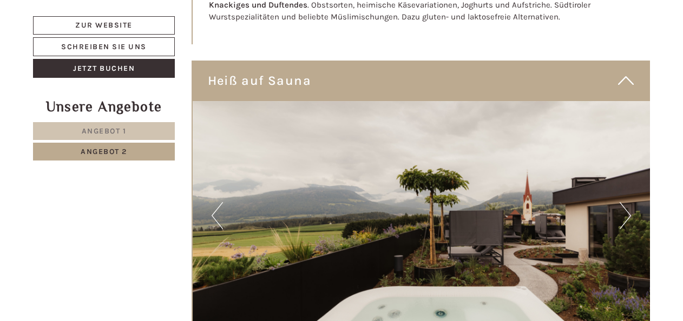
click at [624, 202] on button "Next" at bounding box center [625, 215] width 11 height 27
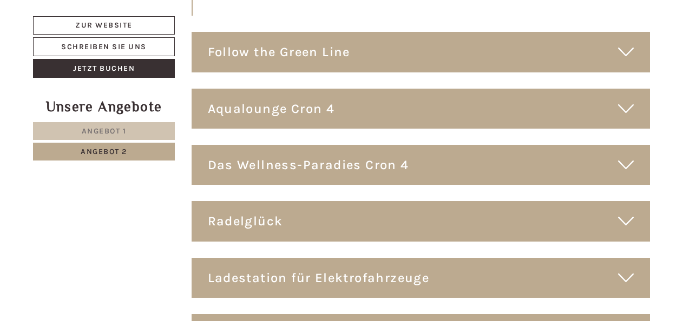
scroll to position [3625, 0]
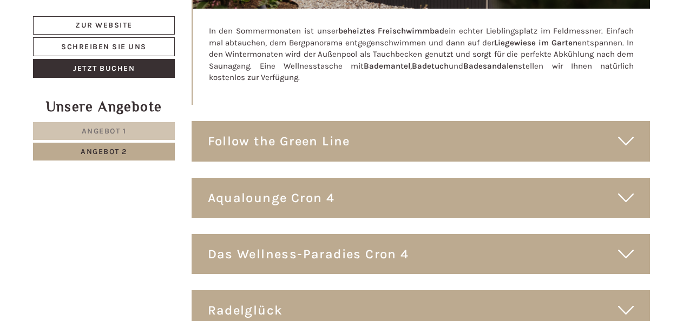
click at [465, 178] on div "Aqualounge Cron 4" at bounding box center [421, 198] width 459 height 40
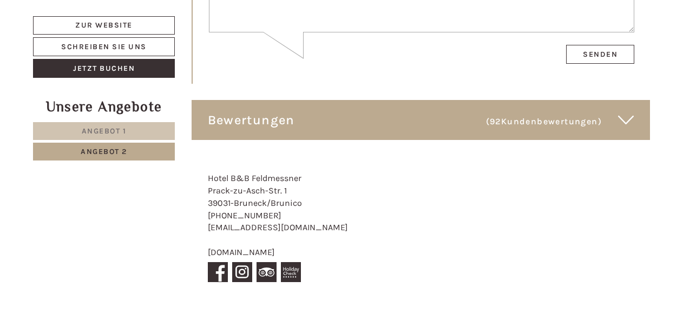
scroll to position [5303, 0]
